Goal: Transaction & Acquisition: Purchase product/service

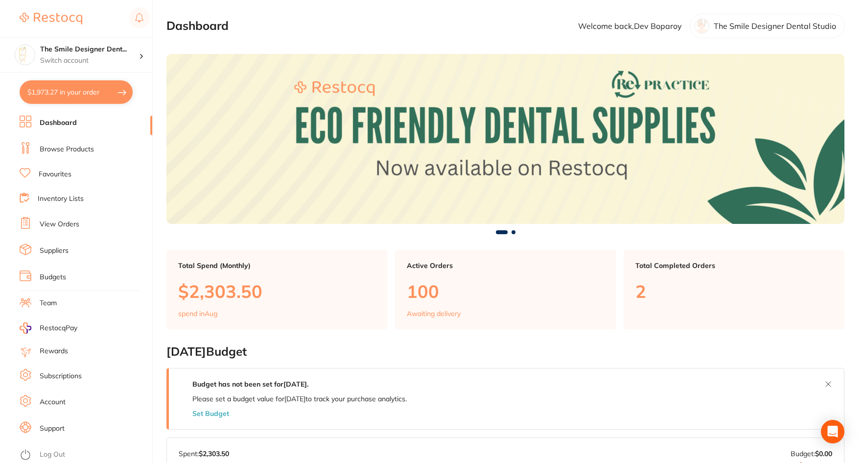
click at [62, 91] on button "$1,973.27 in your order" at bounding box center [76, 91] width 113 height 23
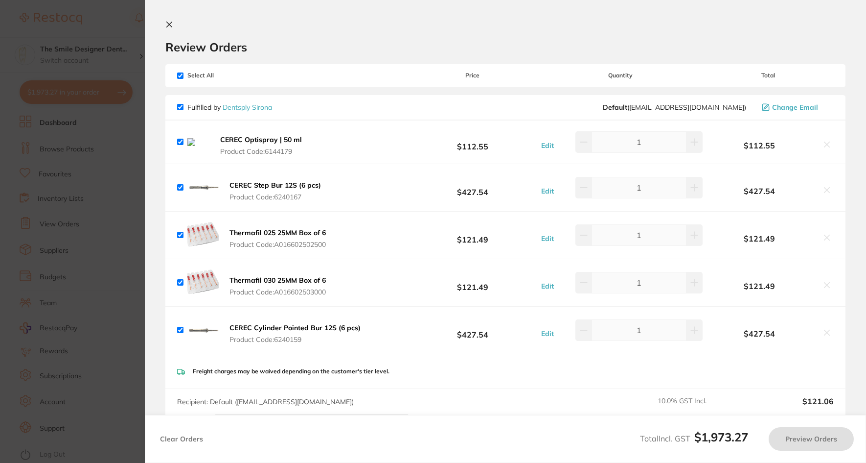
checkbox input "true"
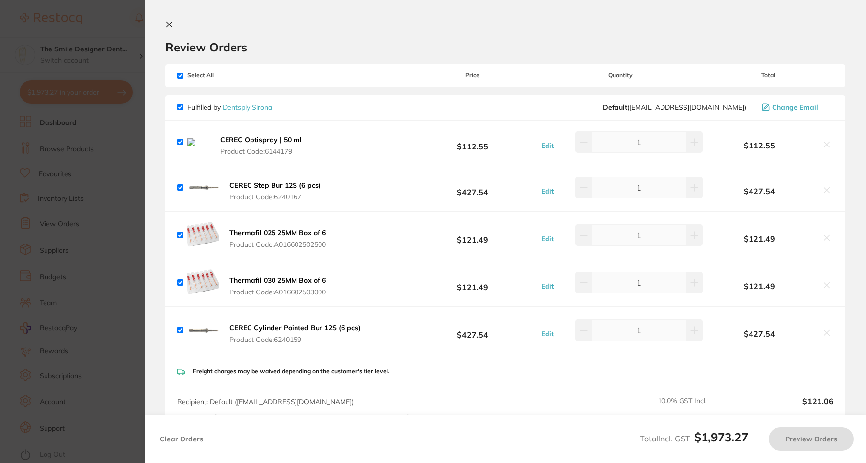
checkbox input "true"
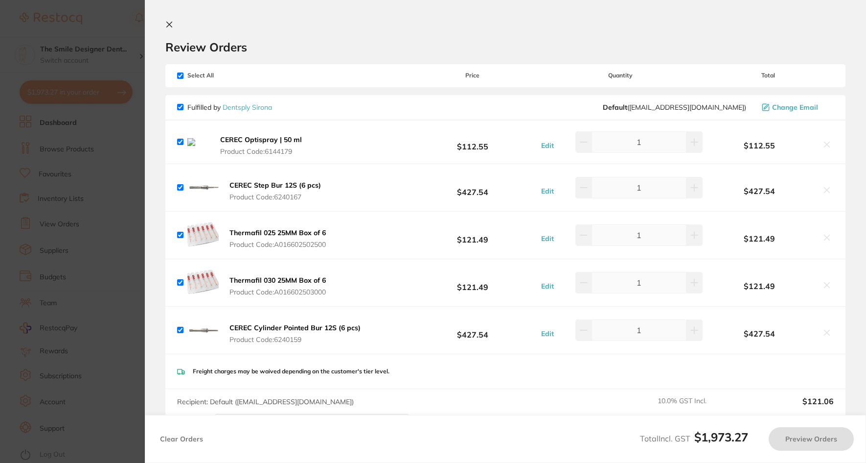
checkbox input "true"
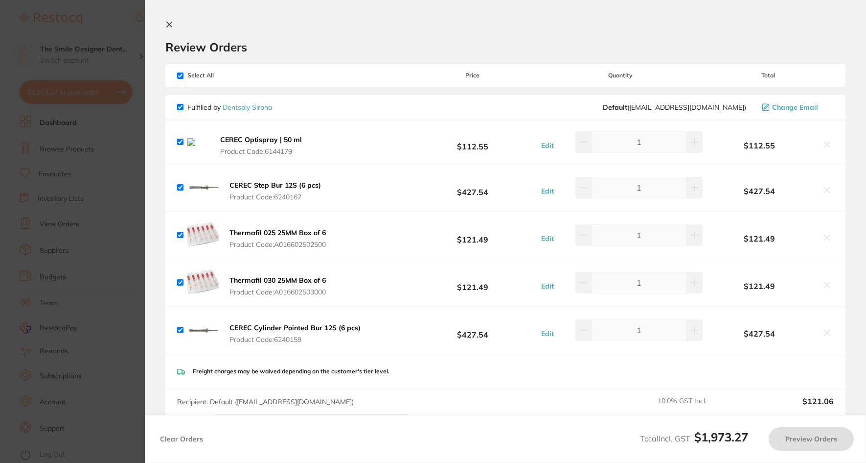
checkbox input "true"
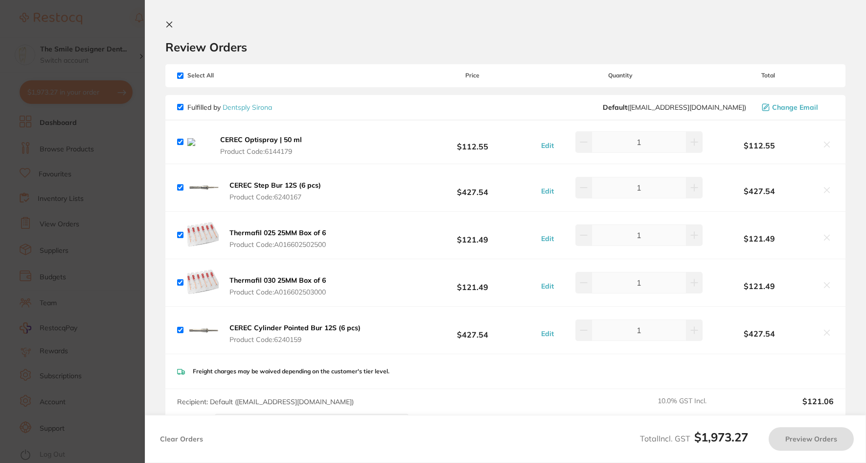
checkbox input "true"
click at [92, 189] on section "Update RRP Set your pre negotiated price for this item. Item Agreed RRP (excl. …" at bounding box center [433, 231] width 866 height 463
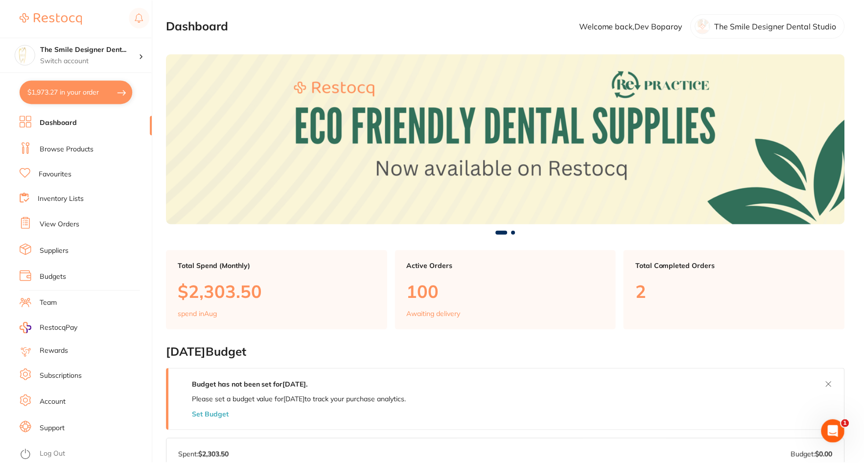
scroll to position [8, 0]
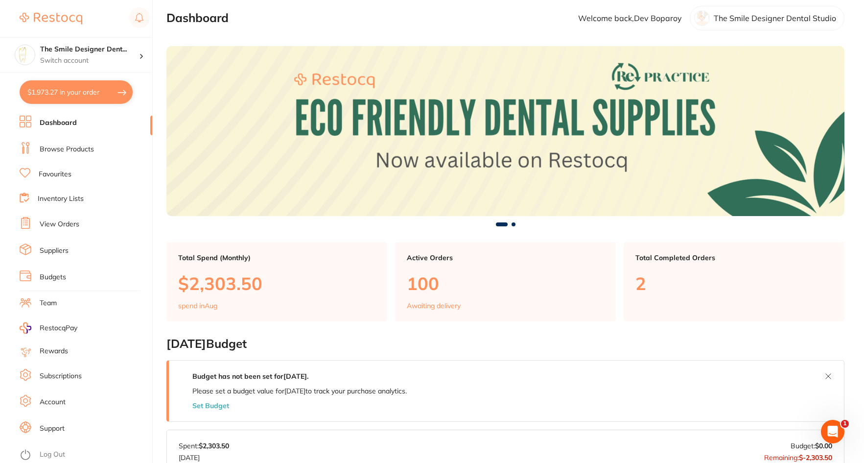
click at [61, 120] on link "Dashboard" at bounding box center [58, 123] width 37 height 10
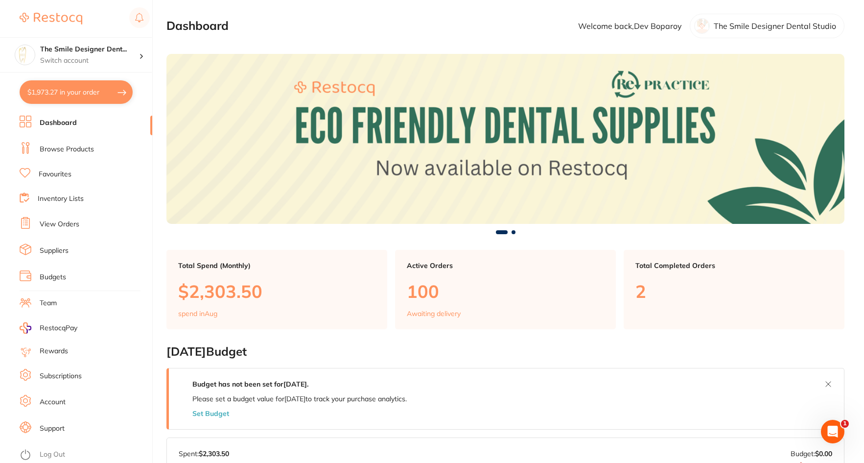
click at [59, 155] on li "Browse Products" at bounding box center [86, 149] width 133 height 15
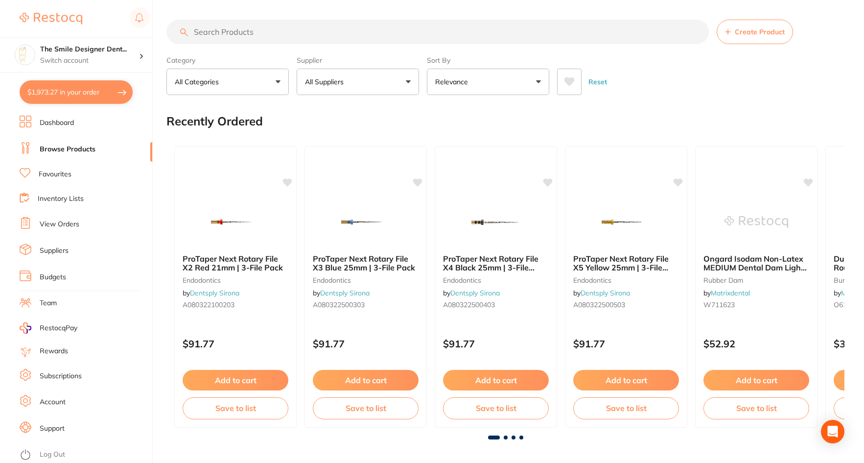
click at [392, 78] on button "All Suppliers" at bounding box center [358, 82] width 122 height 26
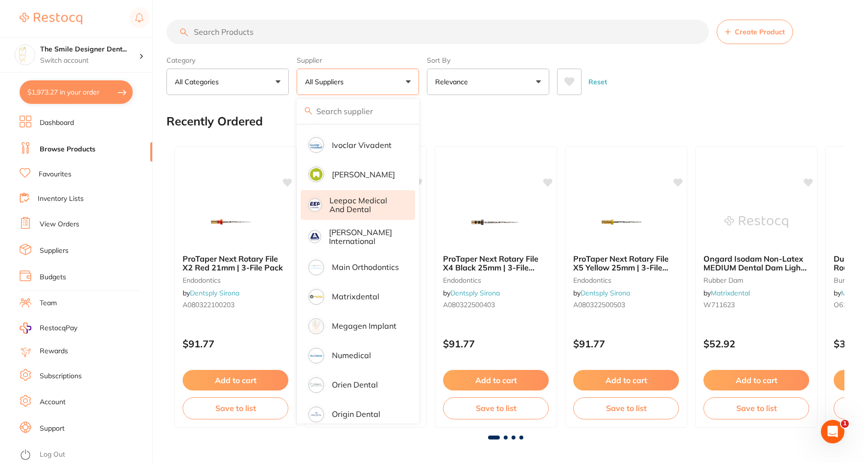
scroll to position [587, 0]
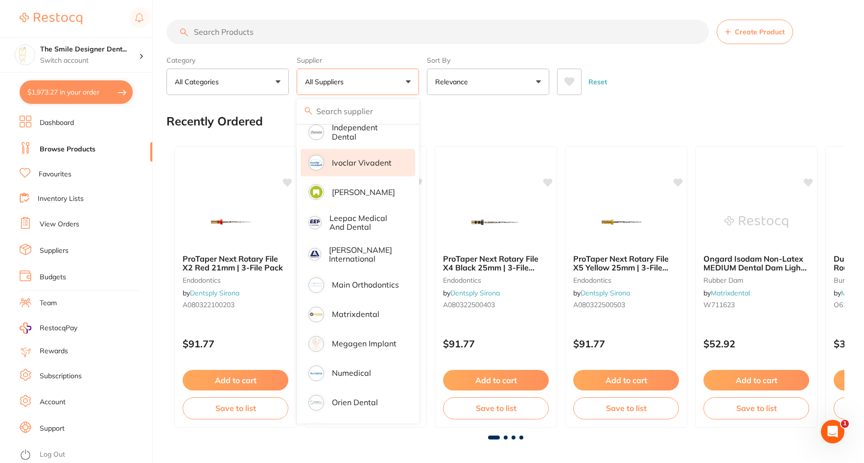
click at [351, 158] on p "Ivoclar Vivadent" at bounding box center [362, 162] width 60 height 9
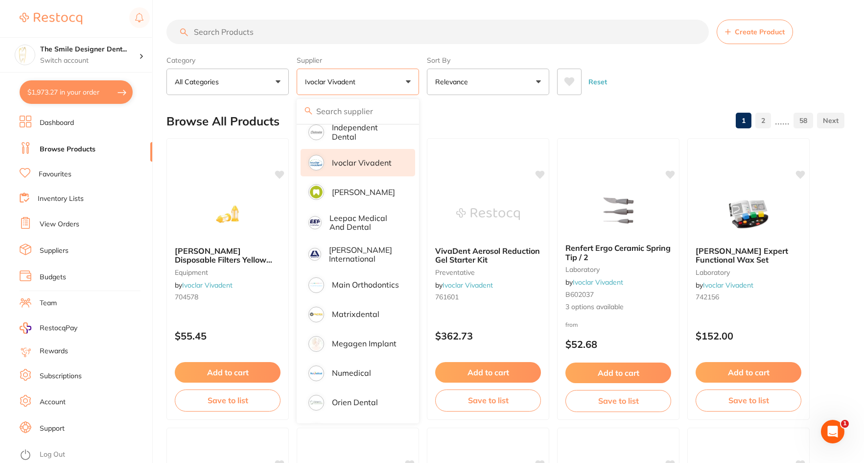
scroll to position [0, 0]
click at [626, 119] on div "Browse All Products 1 2 ...... 58" at bounding box center [505, 121] width 678 height 33
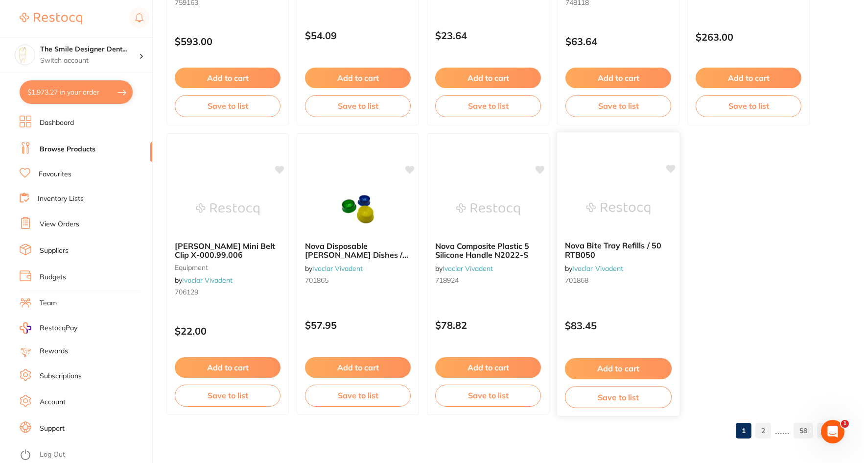
scroll to position [2901, 0]
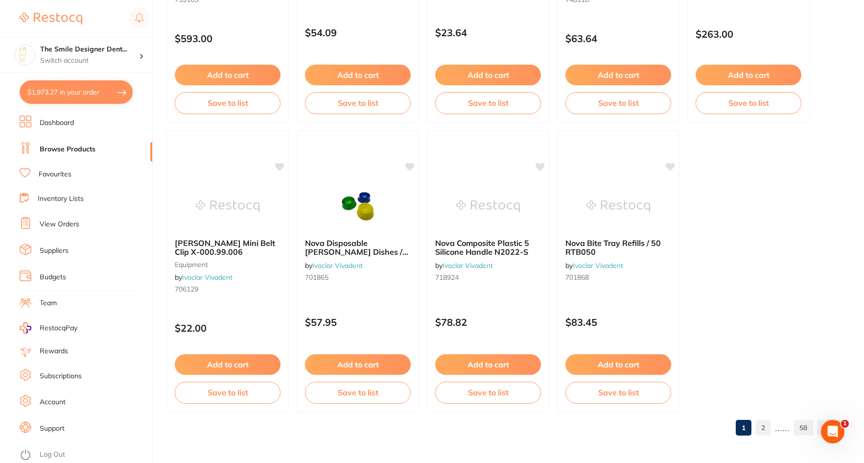
click at [761, 426] on link "2" at bounding box center [763, 428] width 16 height 20
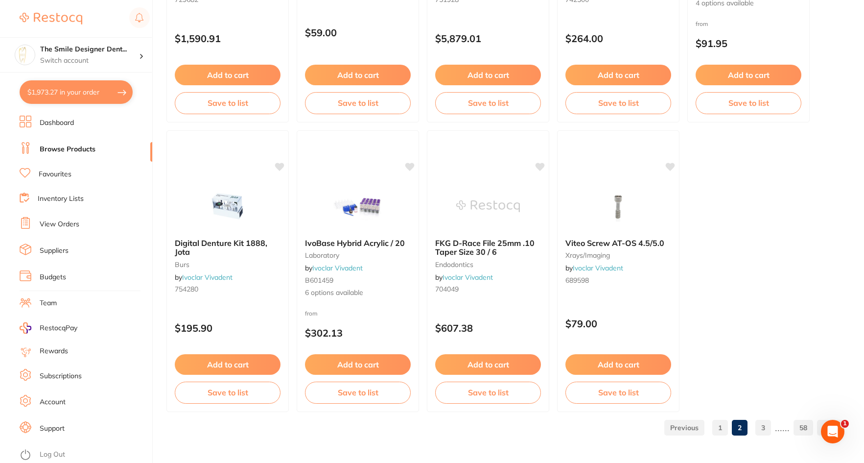
click at [764, 425] on link "3" at bounding box center [763, 428] width 16 height 20
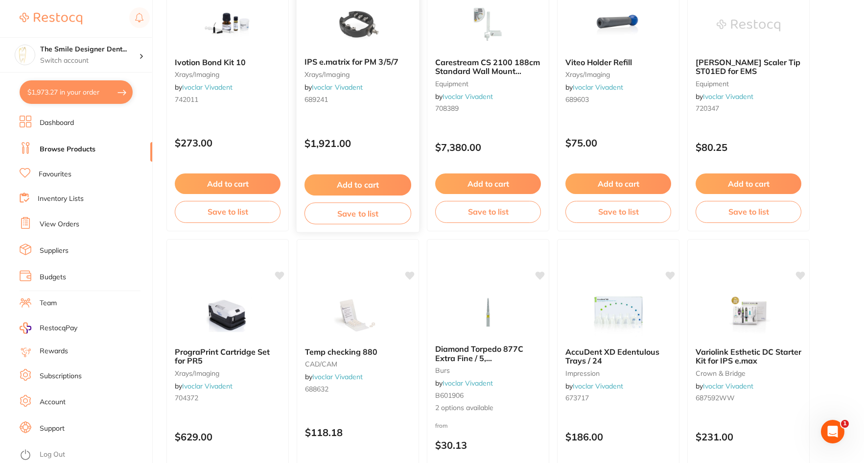
scroll to position [0, 0]
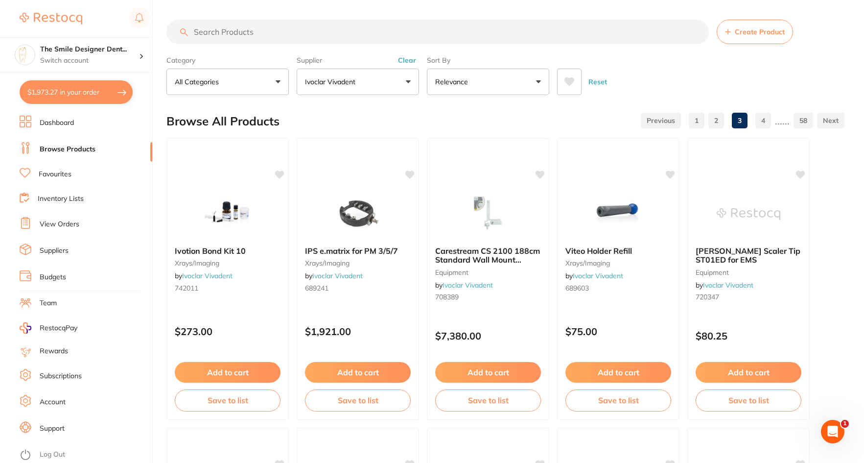
click at [320, 34] on input "search" at bounding box center [437, 32] width 542 height 24
type input "v"
type input "ivoclean"
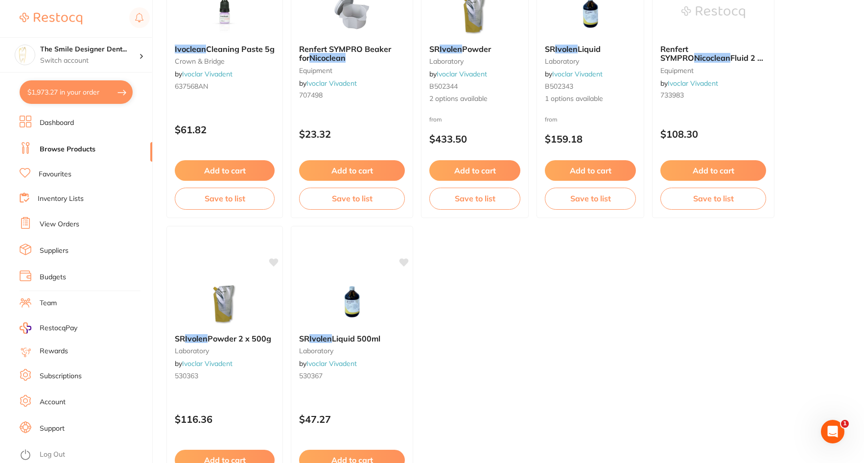
scroll to position [3, 0]
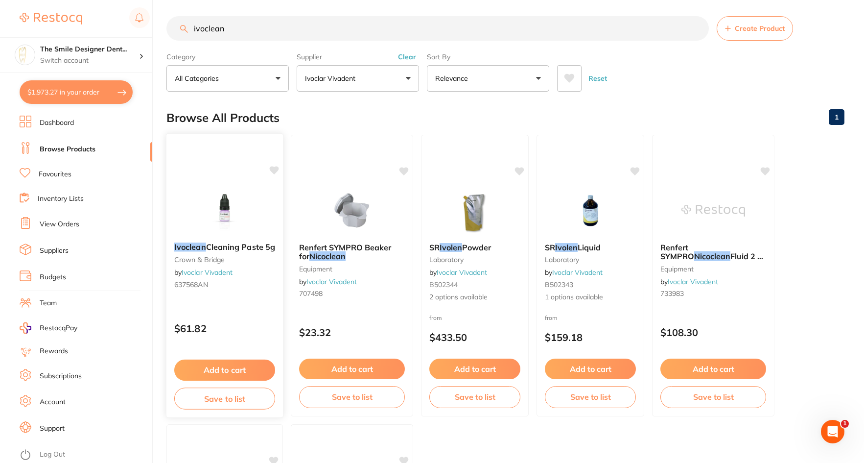
click at [247, 192] on img at bounding box center [224, 209] width 64 height 49
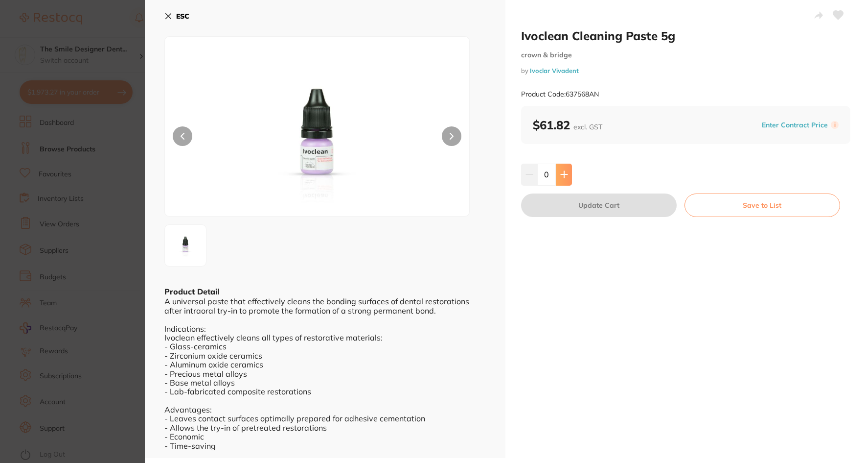
click at [562, 176] on icon at bounding box center [564, 174] width 6 height 6
type input "1"
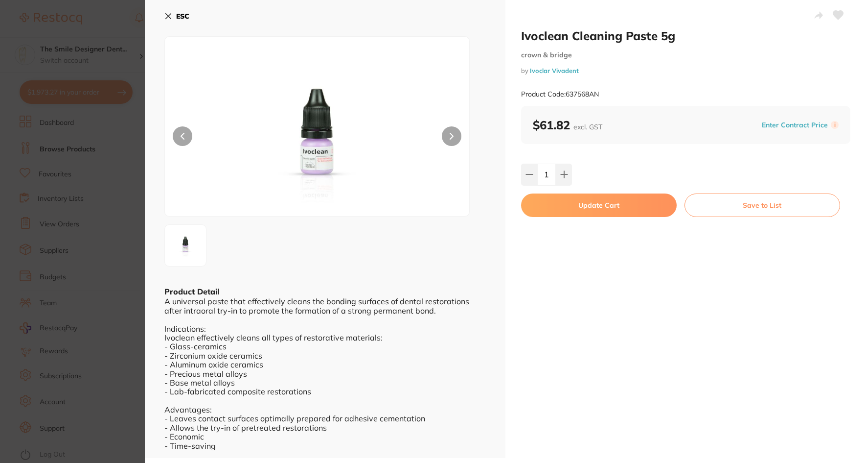
click at [574, 204] on button "Update Cart" at bounding box center [599, 204] width 156 height 23
checkbox input "false"
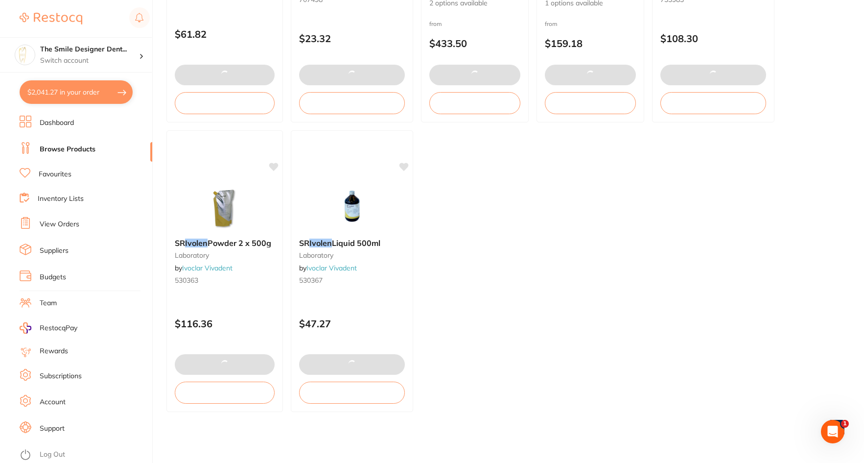
scroll to position [3, 0]
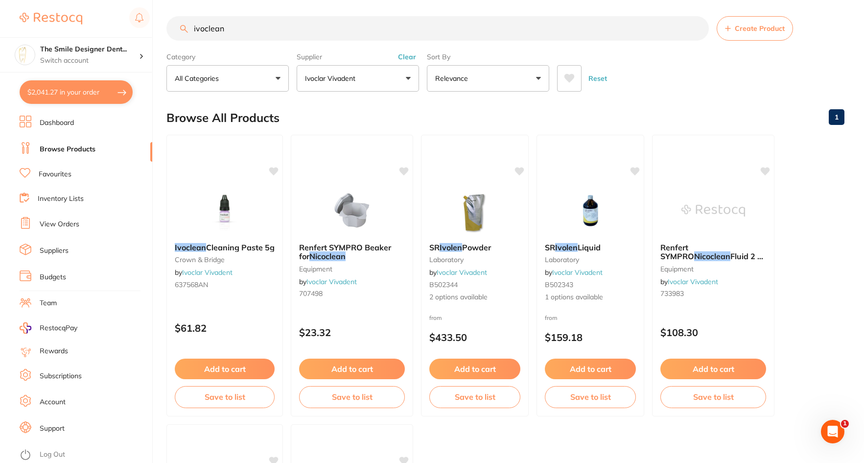
click at [696, 30] on input "ivoclean" at bounding box center [437, 28] width 542 height 24
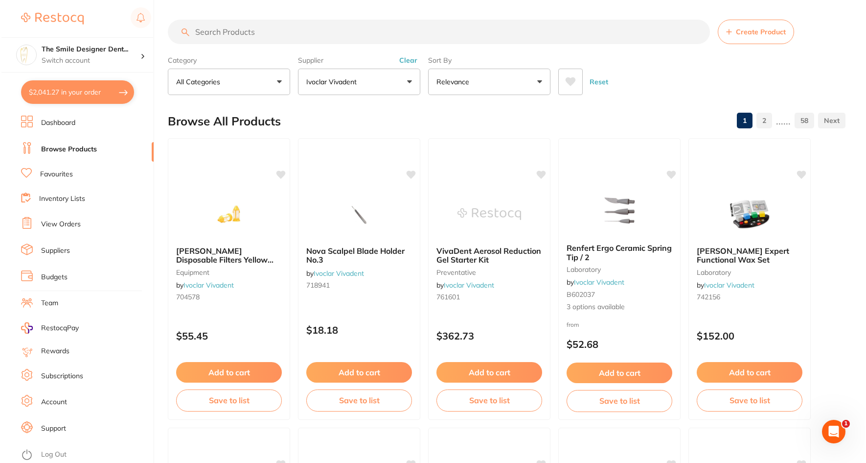
scroll to position [0, 0]
click at [80, 89] on button "$2,041.27 in your order" at bounding box center [76, 91] width 113 height 23
checkbox input "true"
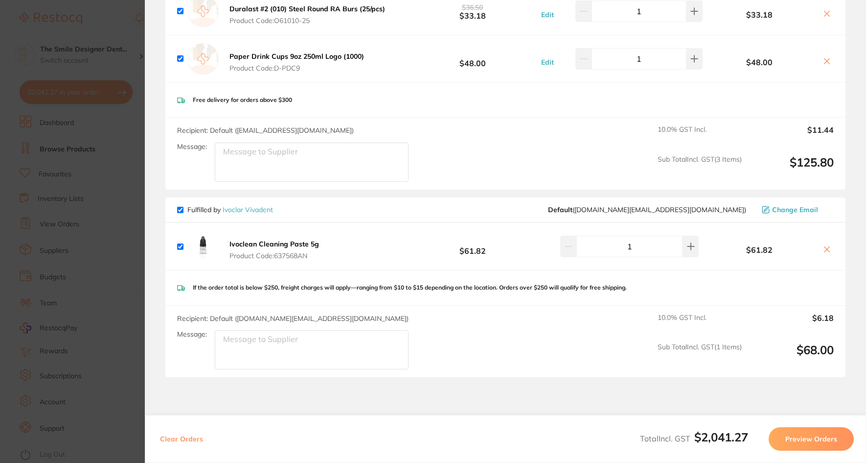
scroll to position [1315, 0]
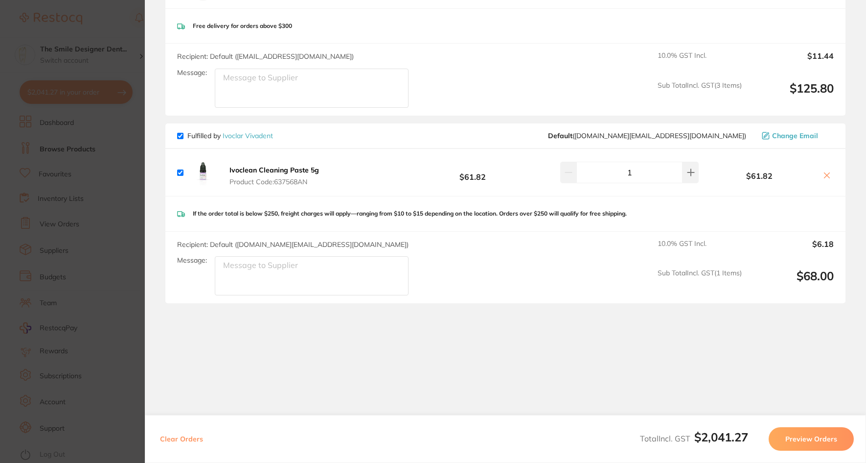
click at [88, 241] on section "Update RRP Set your pre negotiated price for this item. Item Agreed RRP (excl. …" at bounding box center [433, 231] width 866 height 463
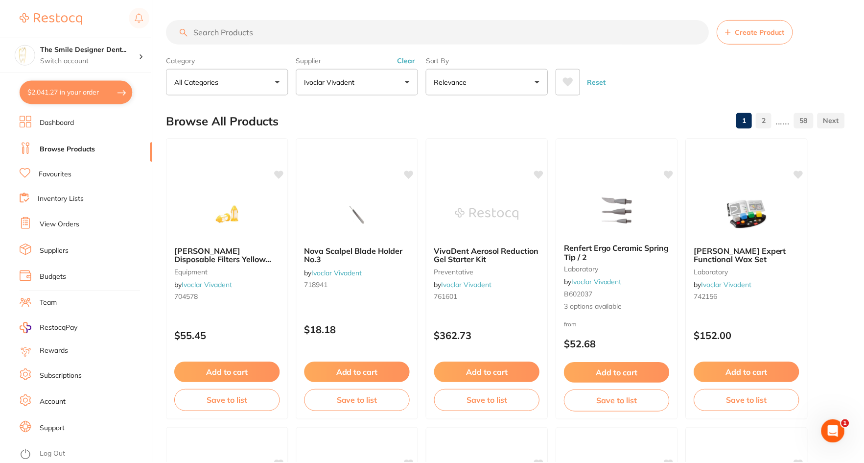
scroll to position [3, 0]
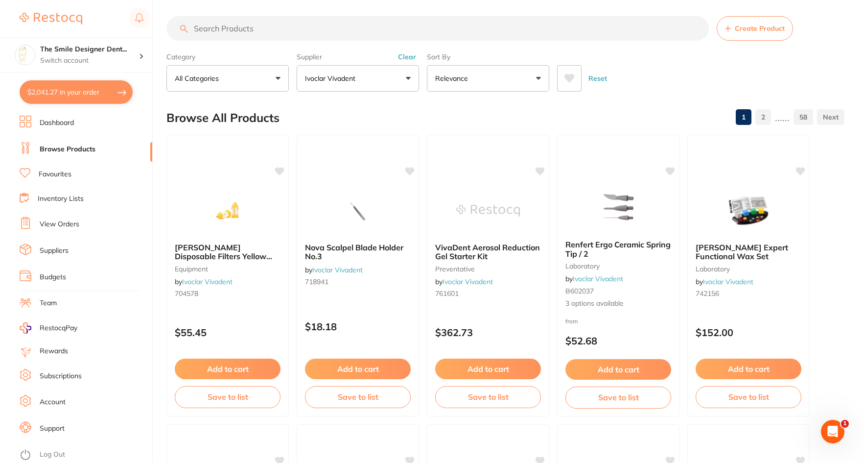
click at [70, 226] on link "View Orders" at bounding box center [60, 224] width 40 height 10
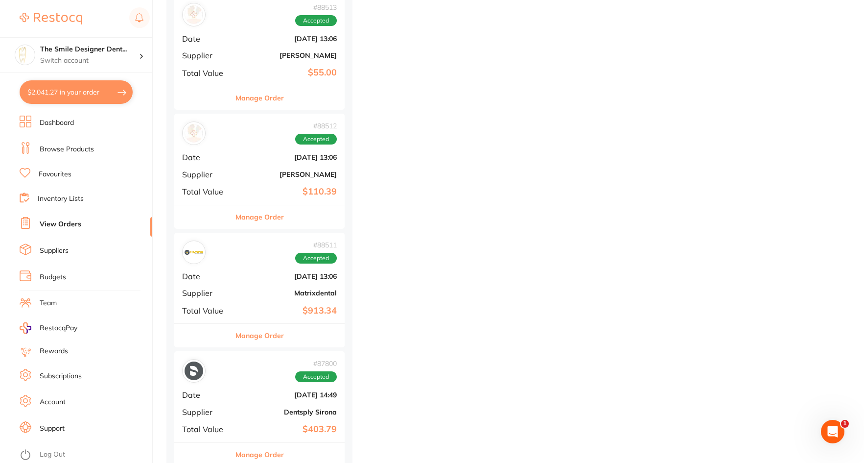
scroll to position [734, 0]
click at [84, 88] on button "$2,041.27 in your order" at bounding box center [76, 91] width 113 height 23
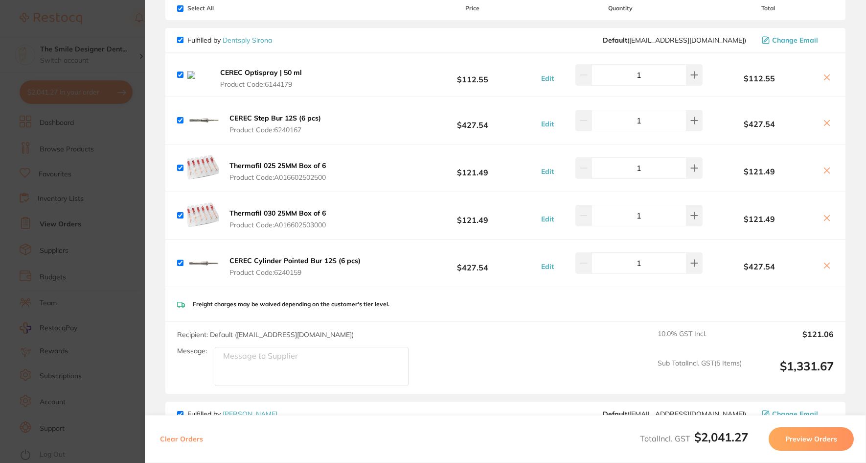
scroll to position [0, 0]
